Goal: Task Accomplishment & Management: Manage account settings

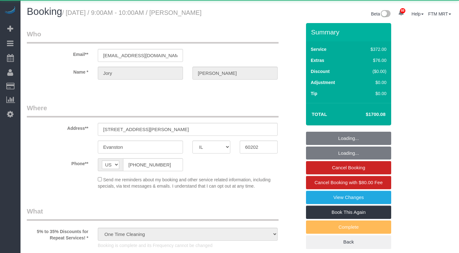
select select "IL"
select select "object:1120"
select select "514"
select select "5"
select select "1"
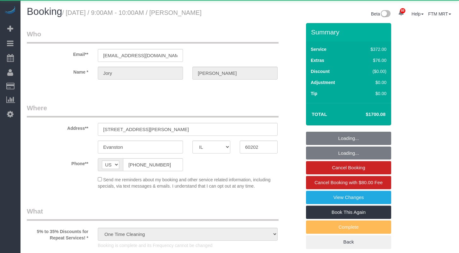
select select "10"
select select "spot1"
select select "number:1"
select select "number:69"
select select "number:139"
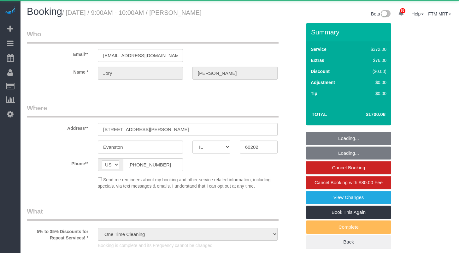
select select "number:104"
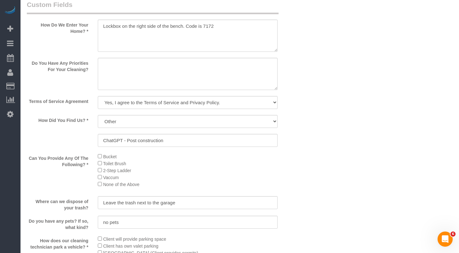
scroll to position [862, 0]
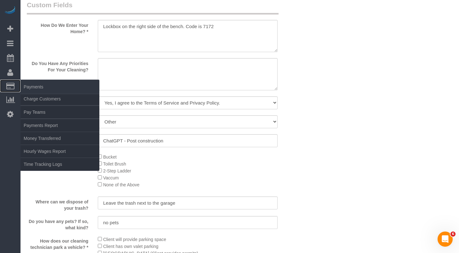
click at [11, 86] on icon at bounding box center [10, 86] width 8 height 6
click at [33, 98] on link "Charge Customers" at bounding box center [60, 98] width 79 height 13
select select
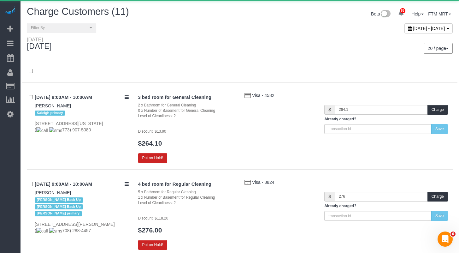
click at [433, 29] on span "[DATE] - [DATE]" at bounding box center [430, 28] width 32 height 5
type input "**********"
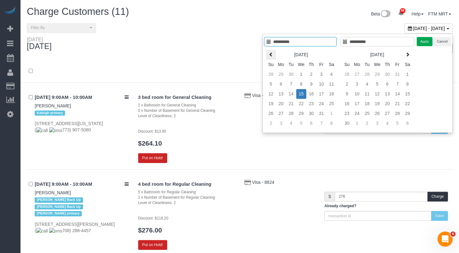
click at [273, 53] on icon at bounding box center [271, 54] width 4 height 4
type input "**********"
click at [300, 91] on td "17" at bounding box center [301, 94] width 10 height 10
type input "**********"
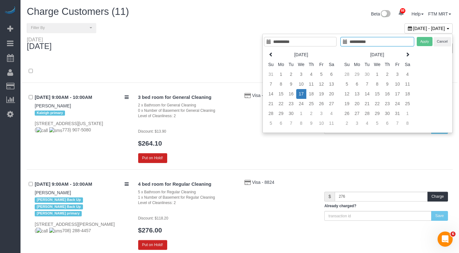
click at [301, 92] on td "17" at bounding box center [301, 94] width 10 height 10
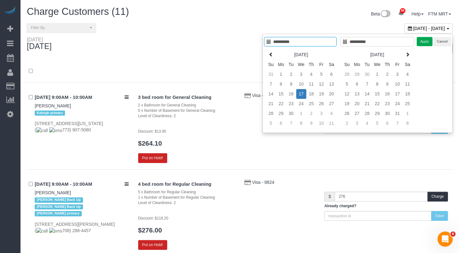
type input "**********"
click at [421, 43] on button "Apply" at bounding box center [425, 41] width 16 height 9
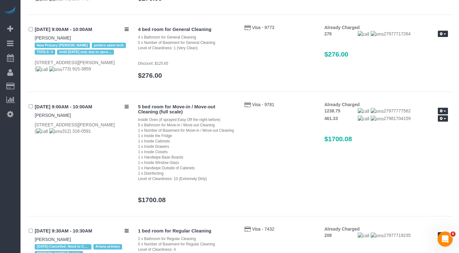
scroll to position [311, 0]
